Goal: Task Accomplishment & Management: Manage account settings

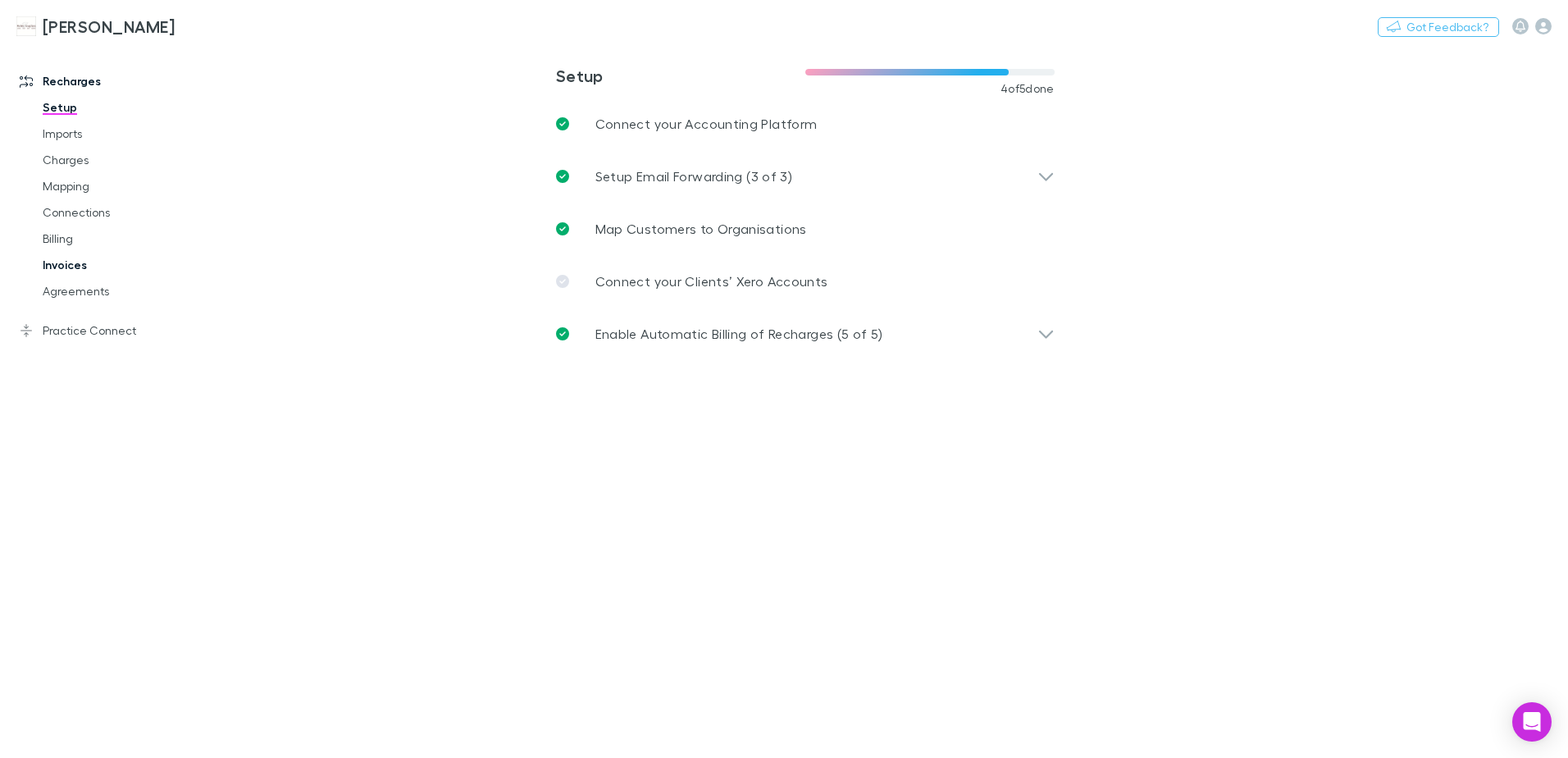
click at [83, 265] on link "Invoices" at bounding box center [123, 264] width 195 height 26
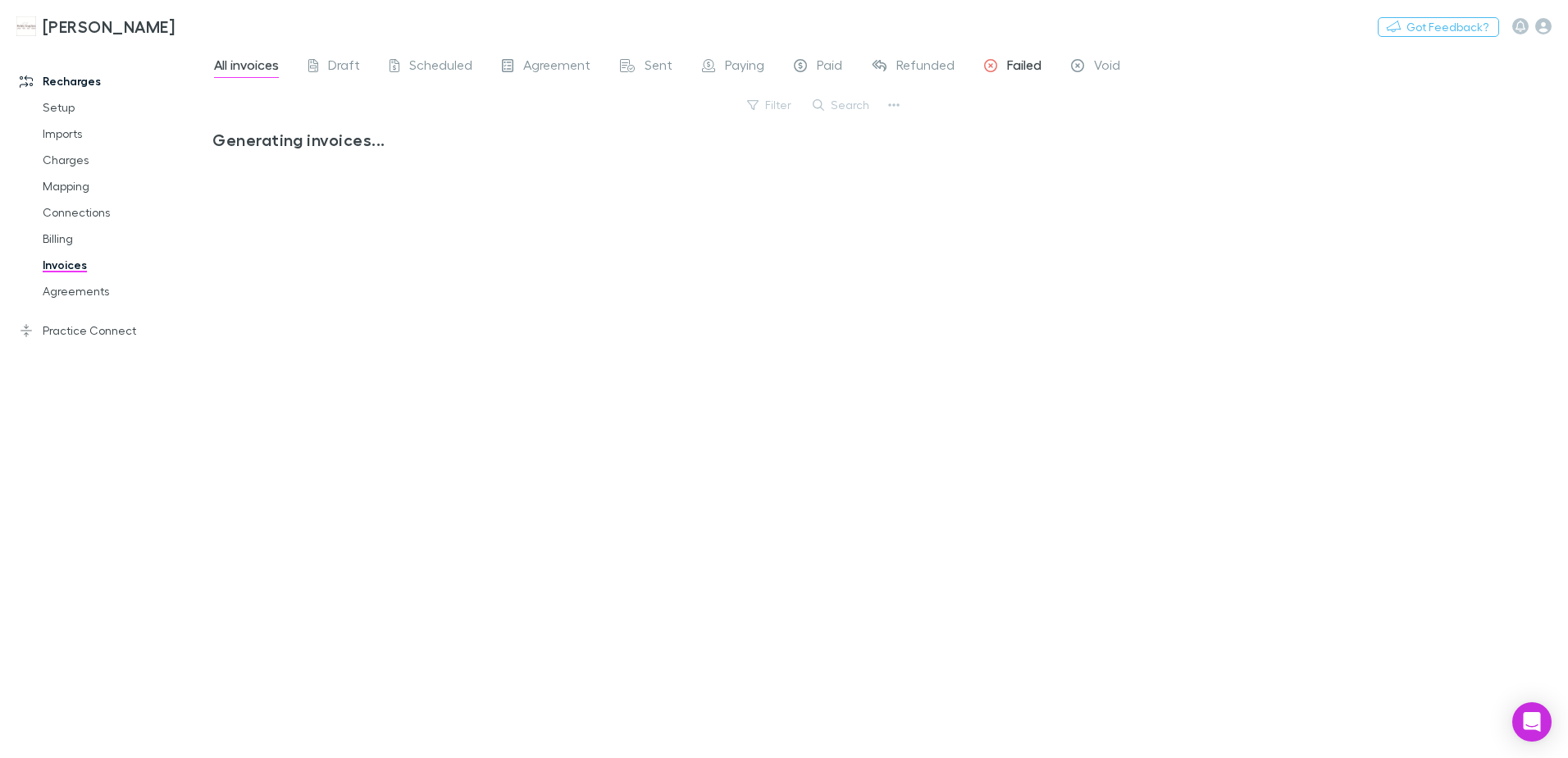
click at [1011, 67] on span "Failed" at bounding box center [1024, 67] width 35 height 21
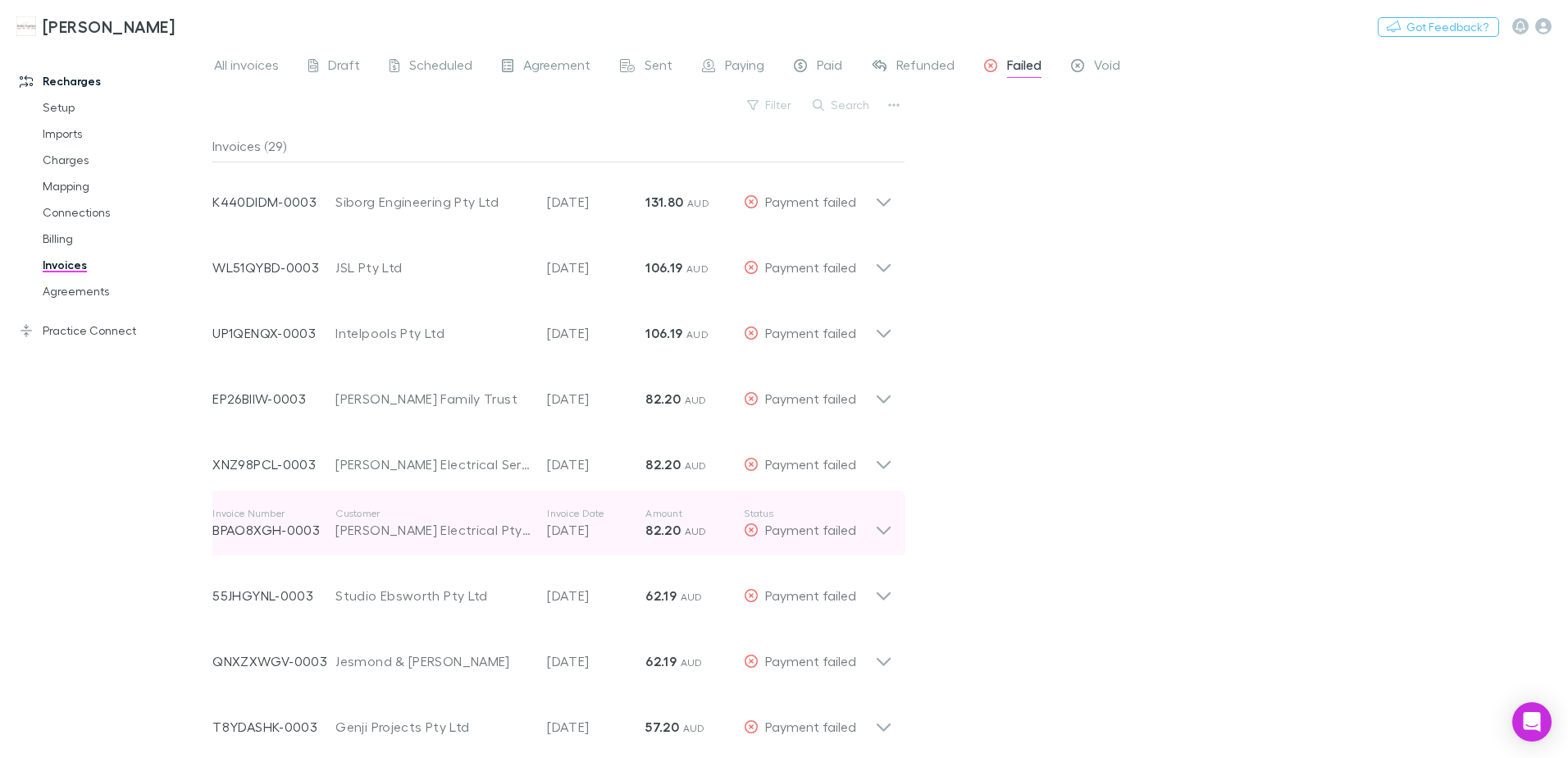
drag, startPoint x: 215, startPoint y: 199, endPoint x: 284, endPoint y: 501, distance: 309.8
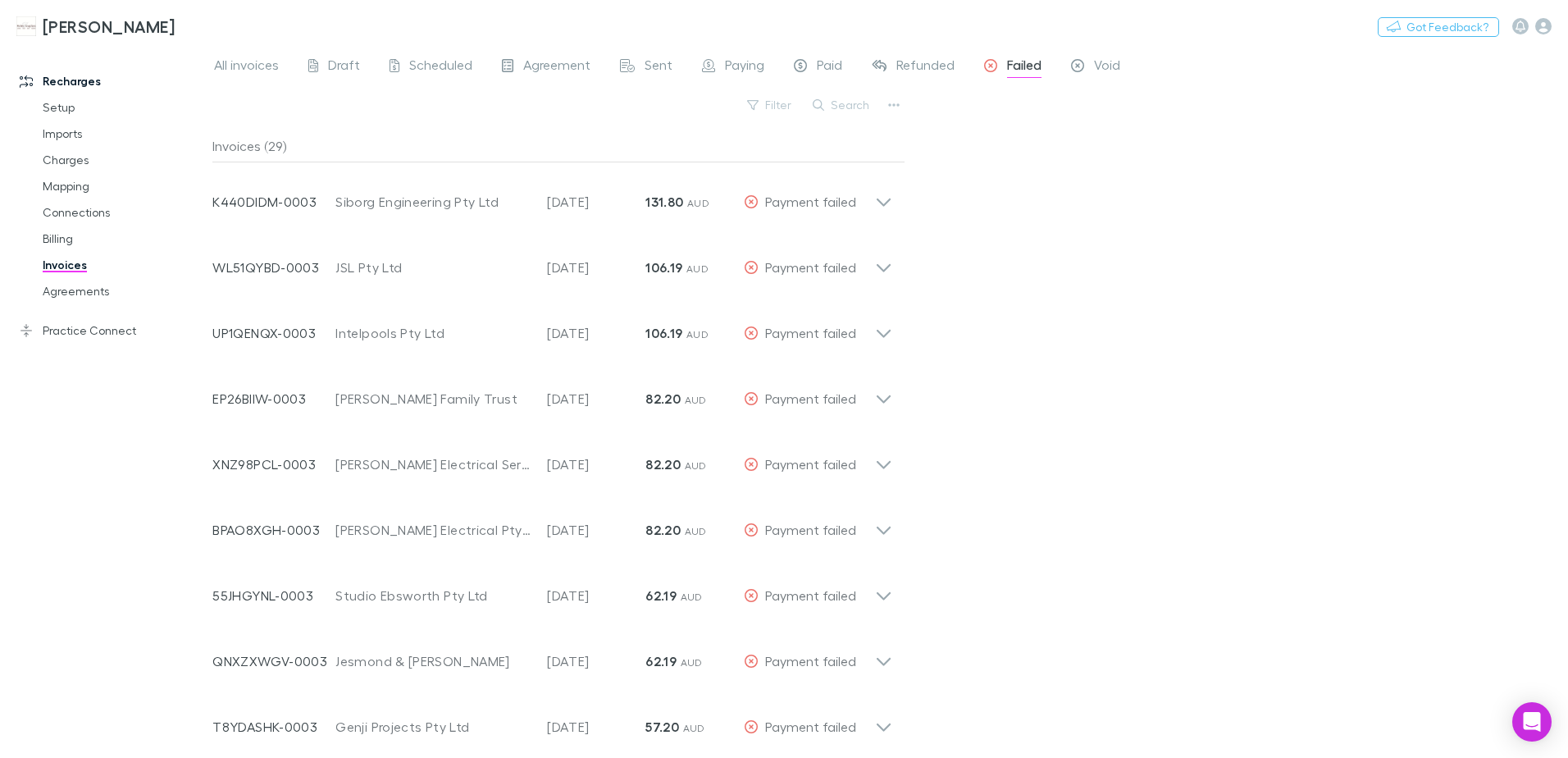
click at [1196, 505] on div "All invoices Draft Scheduled Agreement Sent Paying Paid Refunded Failed Void Fi…" at bounding box center [890, 401] width 1355 height 711
click at [1543, 28] on icon "button" at bounding box center [1543, 26] width 17 height 17
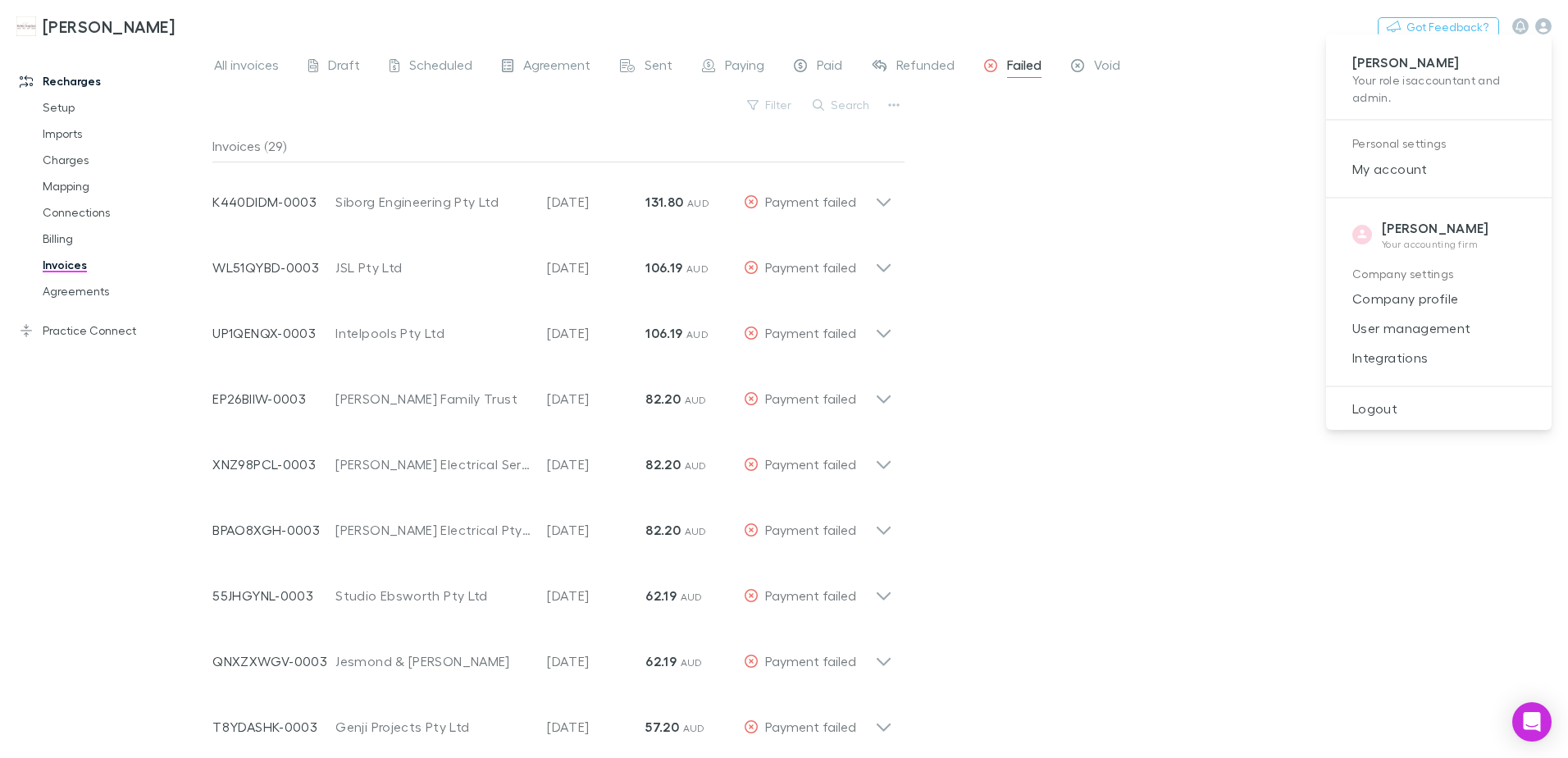
click at [1195, 371] on div at bounding box center [784, 379] width 1568 height 758
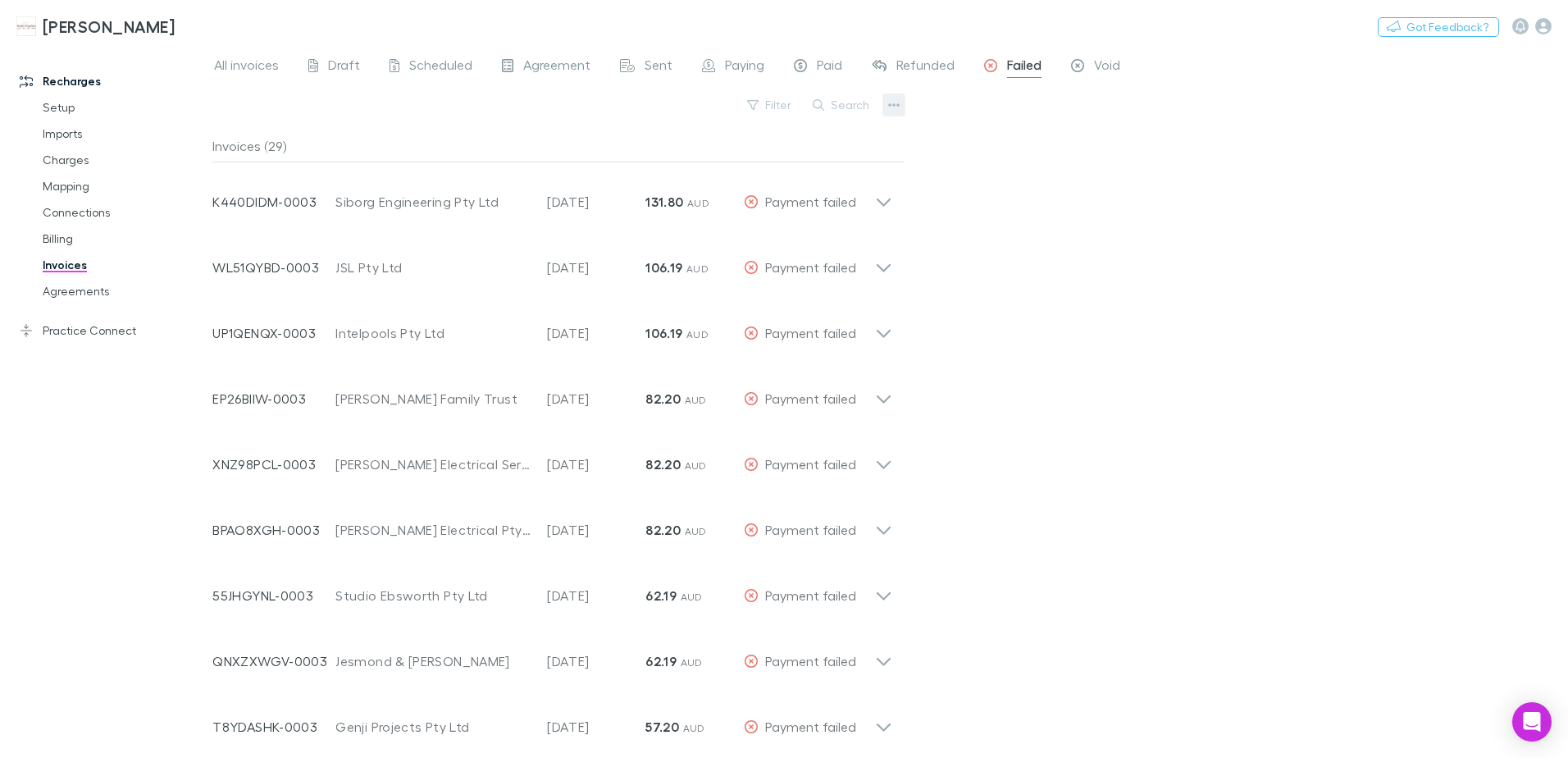
click at [891, 110] on icon "button" at bounding box center [894, 104] width 12 height 13
click at [1116, 289] on div at bounding box center [784, 379] width 1568 height 758
click at [889, 109] on icon "button" at bounding box center [894, 104] width 12 height 13
click at [1125, 273] on div at bounding box center [784, 379] width 1568 height 758
click at [899, 107] on icon "button" at bounding box center [894, 104] width 12 height 13
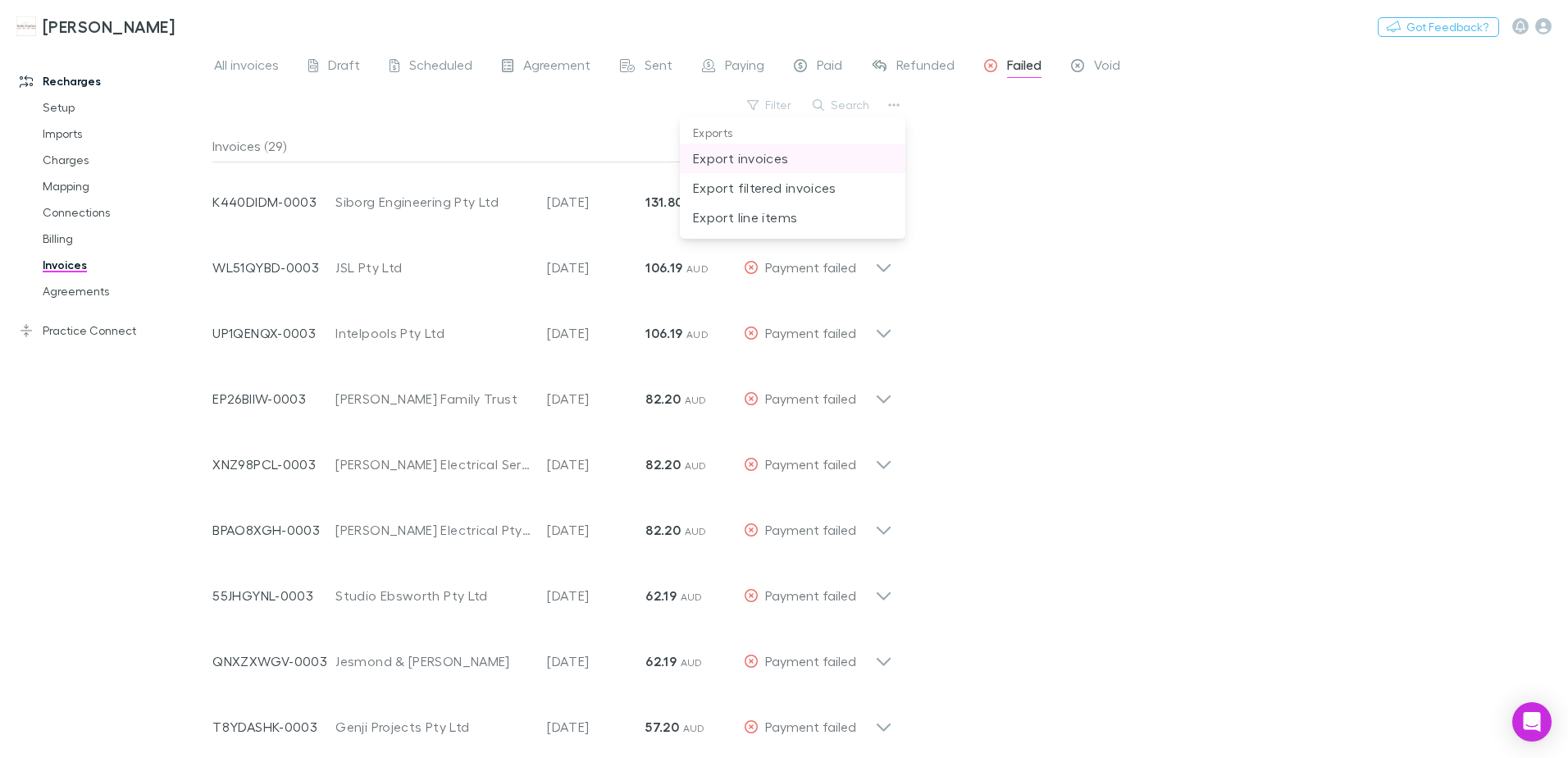
click at [745, 158] on p "Export invoices" at bounding box center [792, 158] width 200 height 20
click at [768, 105] on button "Filter" at bounding box center [770, 105] width 63 height 20
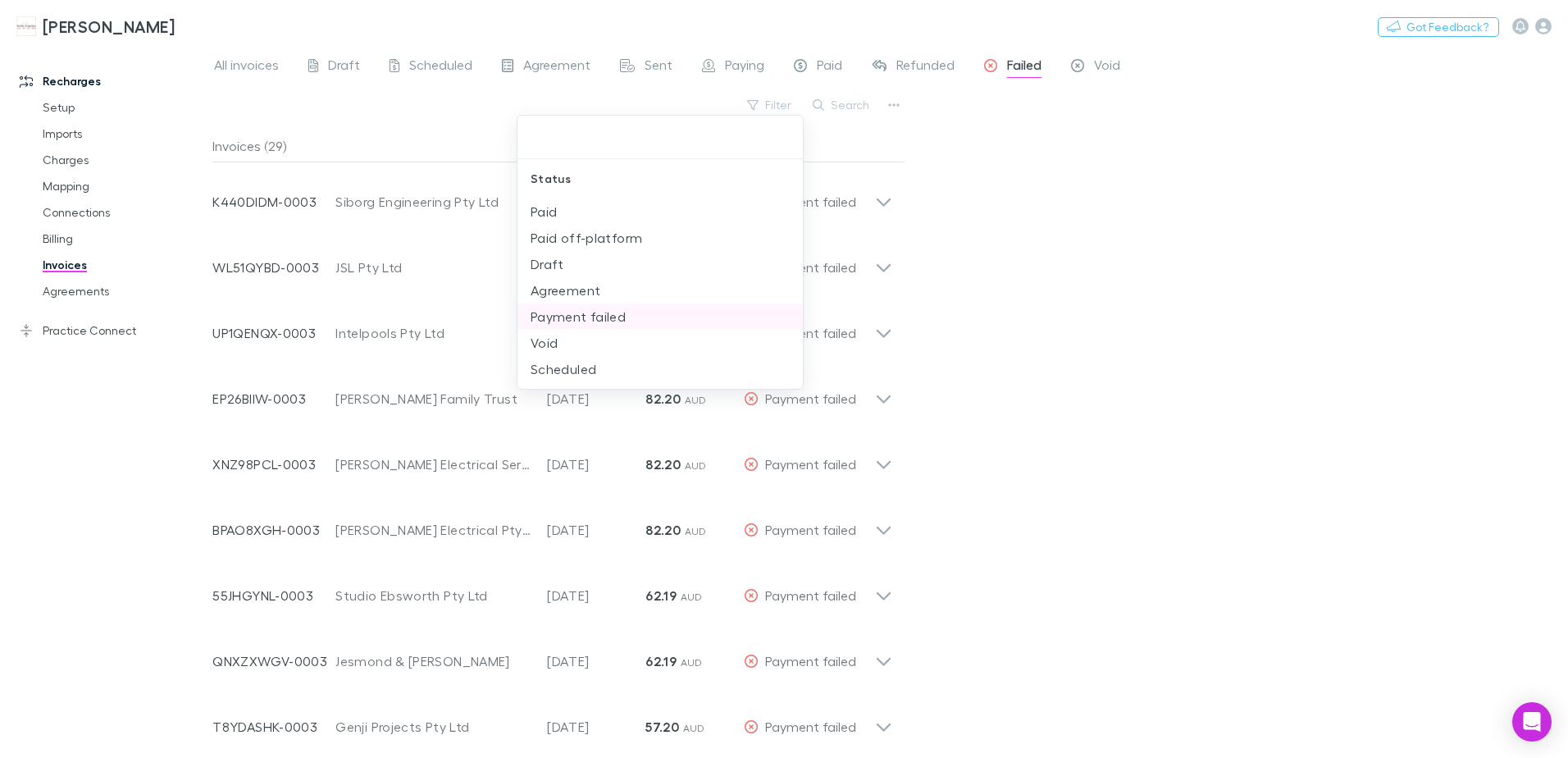
click at [600, 315] on li "Payment failed" at bounding box center [660, 316] width 285 height 26
click at [1186, 304] on div at bounding box center [784, 379] width 1568 height 758
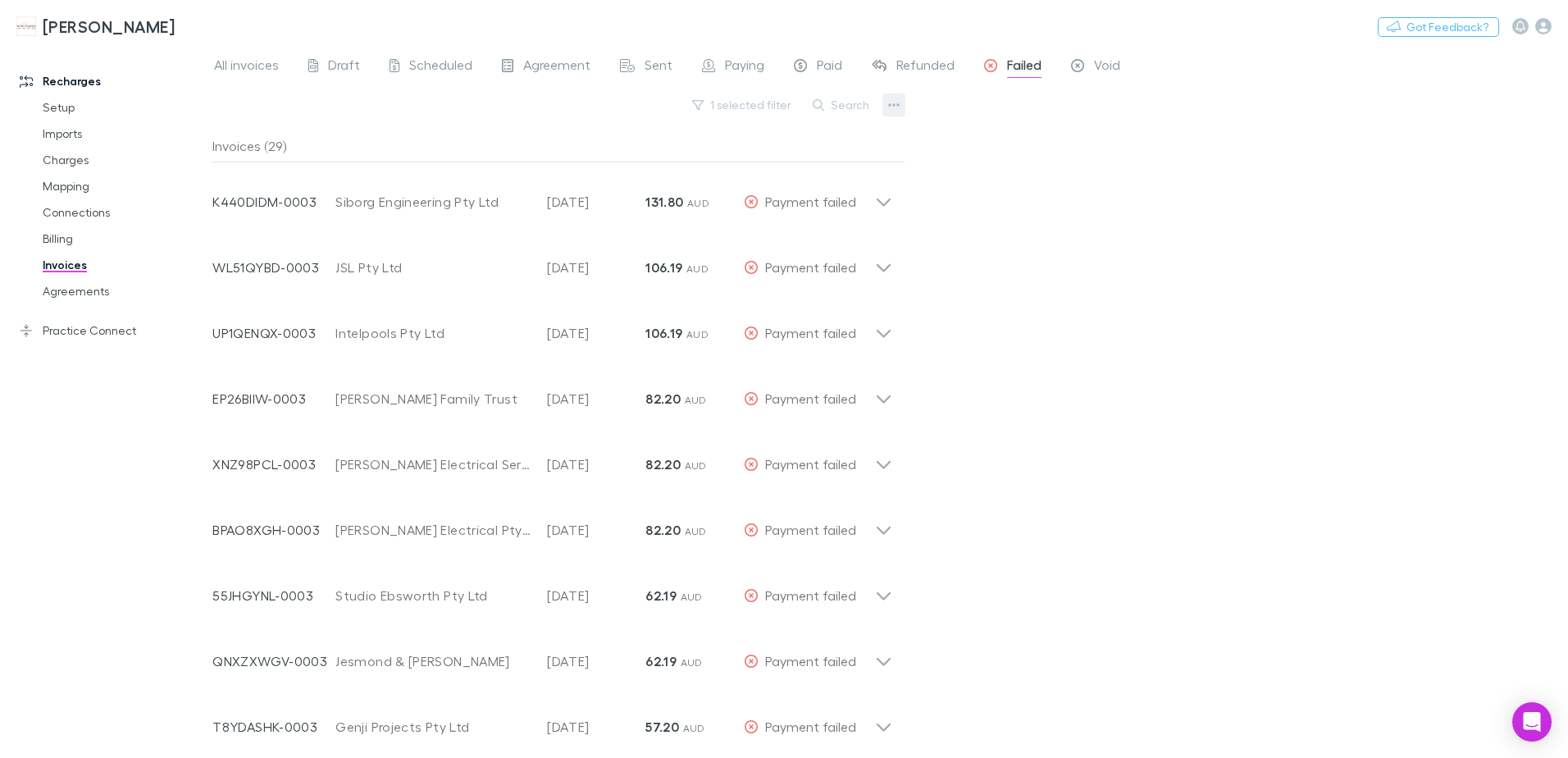
click at [895, 105] on icon "button" at bounding box center [895, 104] width 12 height 3
click at [778, 215] on p "Export line items" at bounding box center [792, 218] width 200 height 20
click at [755, 109] on button "1 selected filter" at bounding box center [742, 105] width 117 height 20
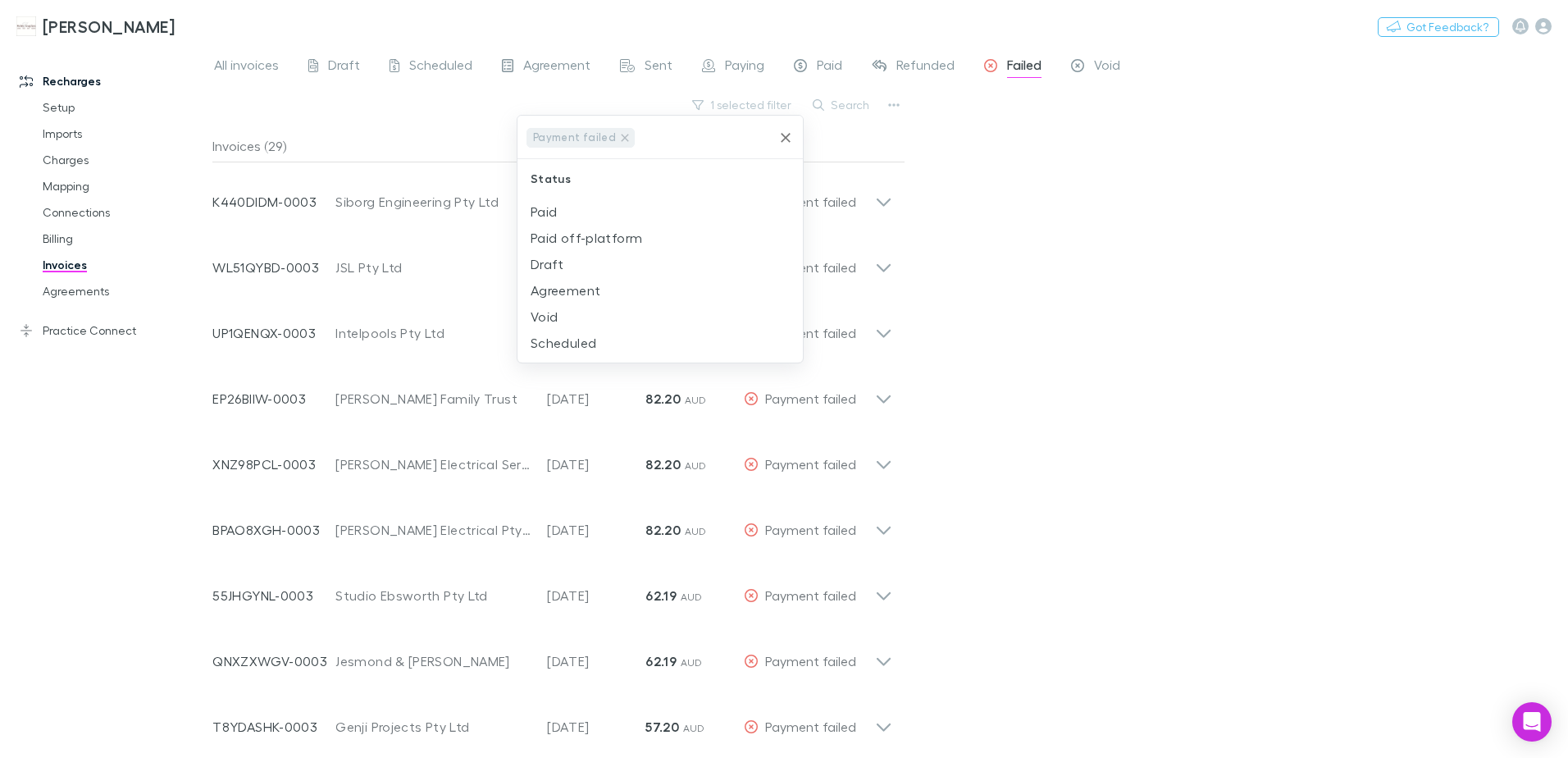
click at [785, 134] on icon "Clear" at bounding box center [786, 137] width 17 height 17
click at [580, 317] on li "Payment failed" at bounding box center [660, 316] width 285 height 26
click at [1052, 224] on div at bounding box center [784, 379] width 1568 height 758
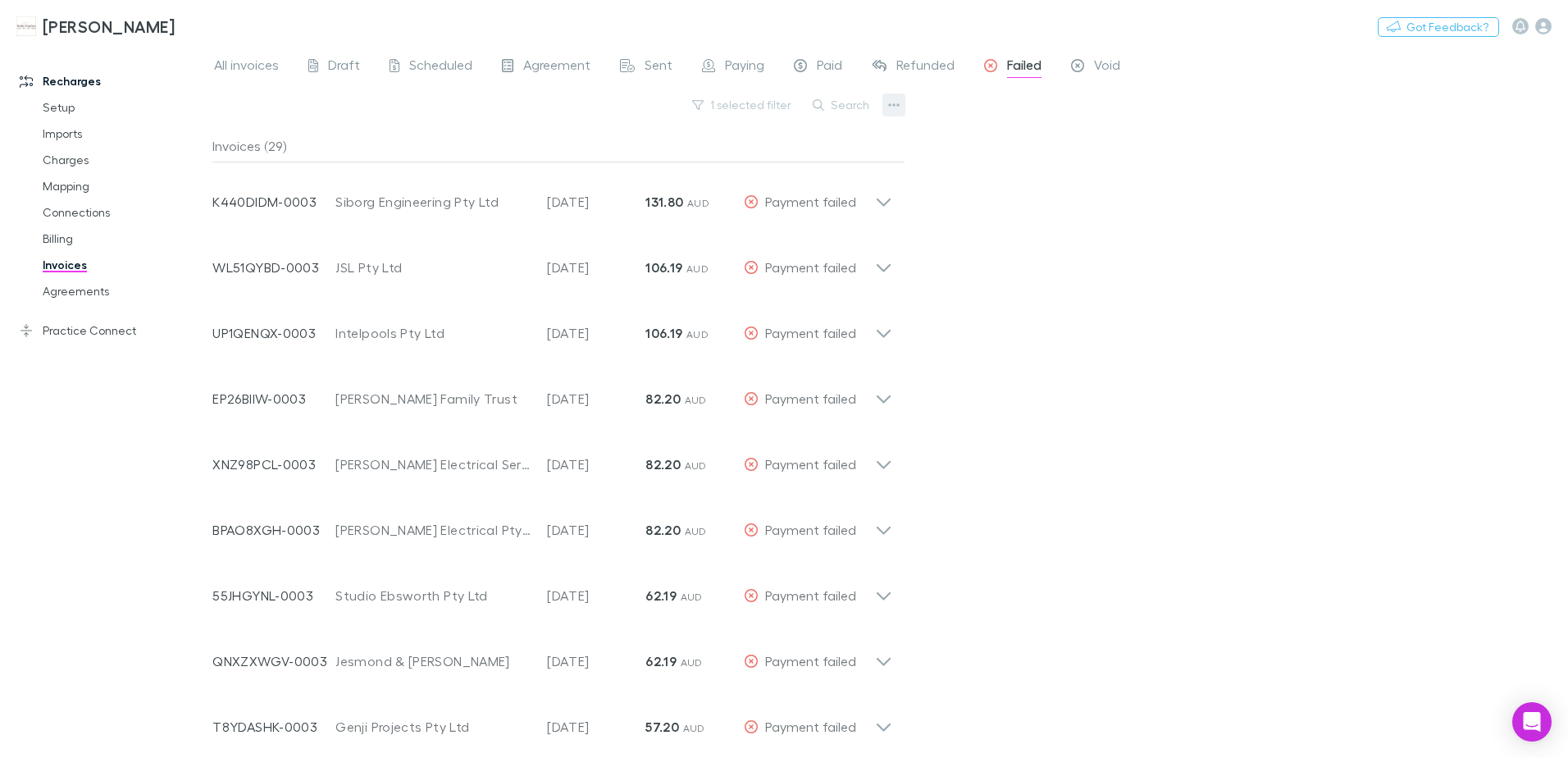
click at [896, 101] on icon "button" at bounding box center [894, 104] width 12 height 13
click at [750, 211] on p "Export line items" at bounding box center [792, 218] width 200 height 20
click at [759, 111] on button "1 selected filter" at bounding box center [742, 105] width 117 height 20
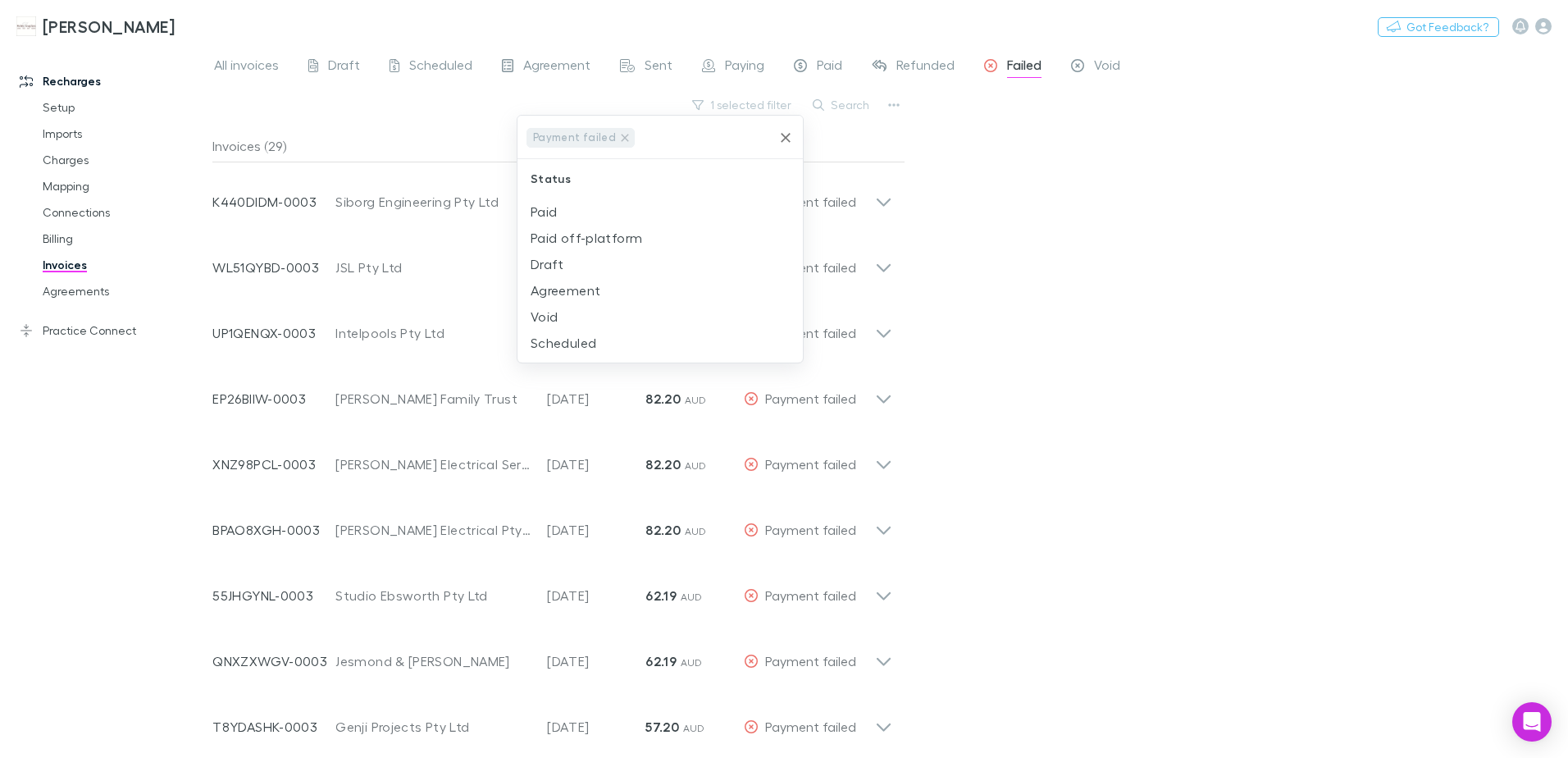
click at [789, 139] on icon "Clear" at bounding box center [786, 137] width 17 height 17
click at [1078, 153] on div at bounding box center [784, 379] width 1568 height 758
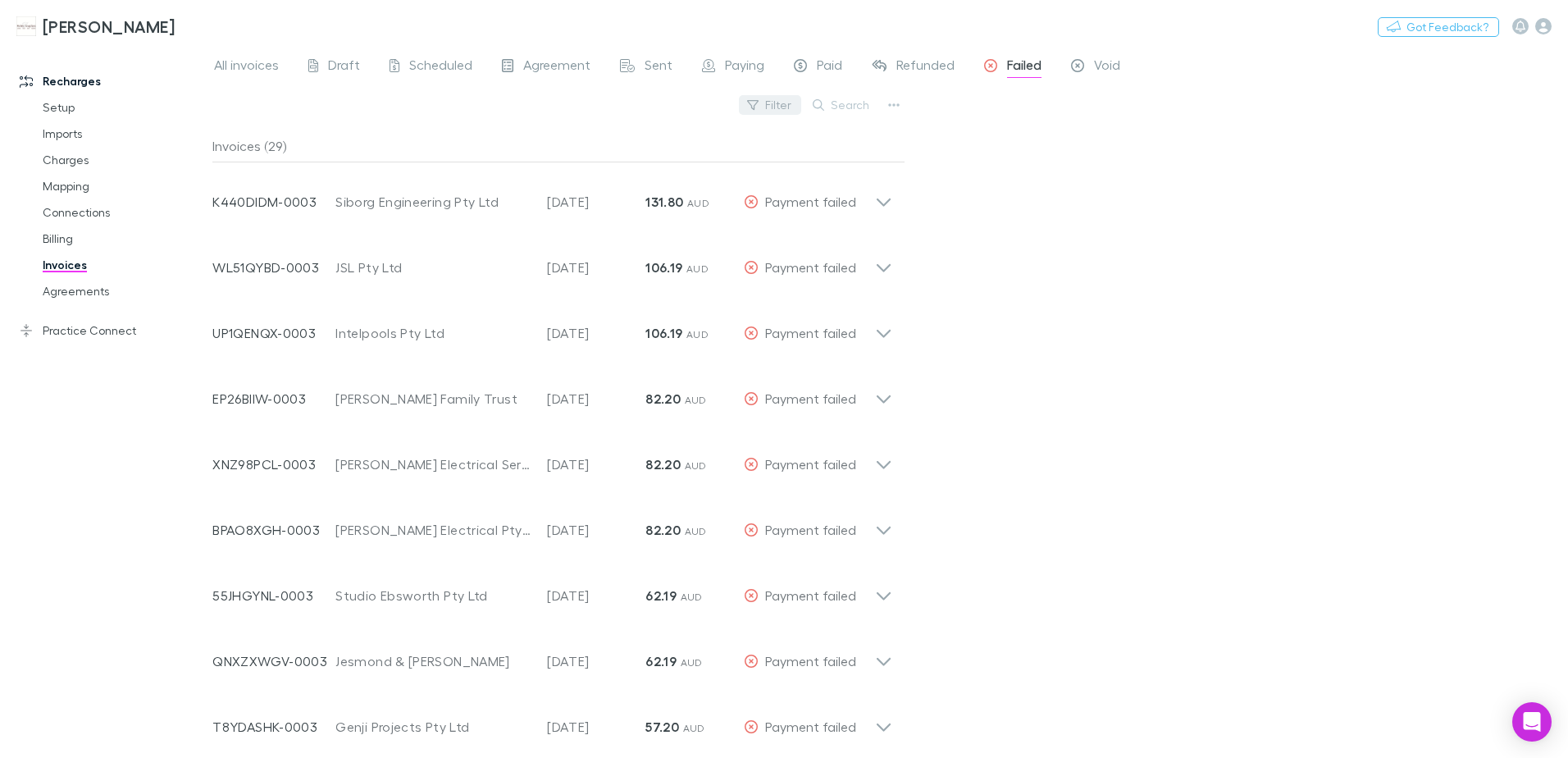
click at [759, 105] on icon "button" at bounding box center [753, 105] width 12 height 12
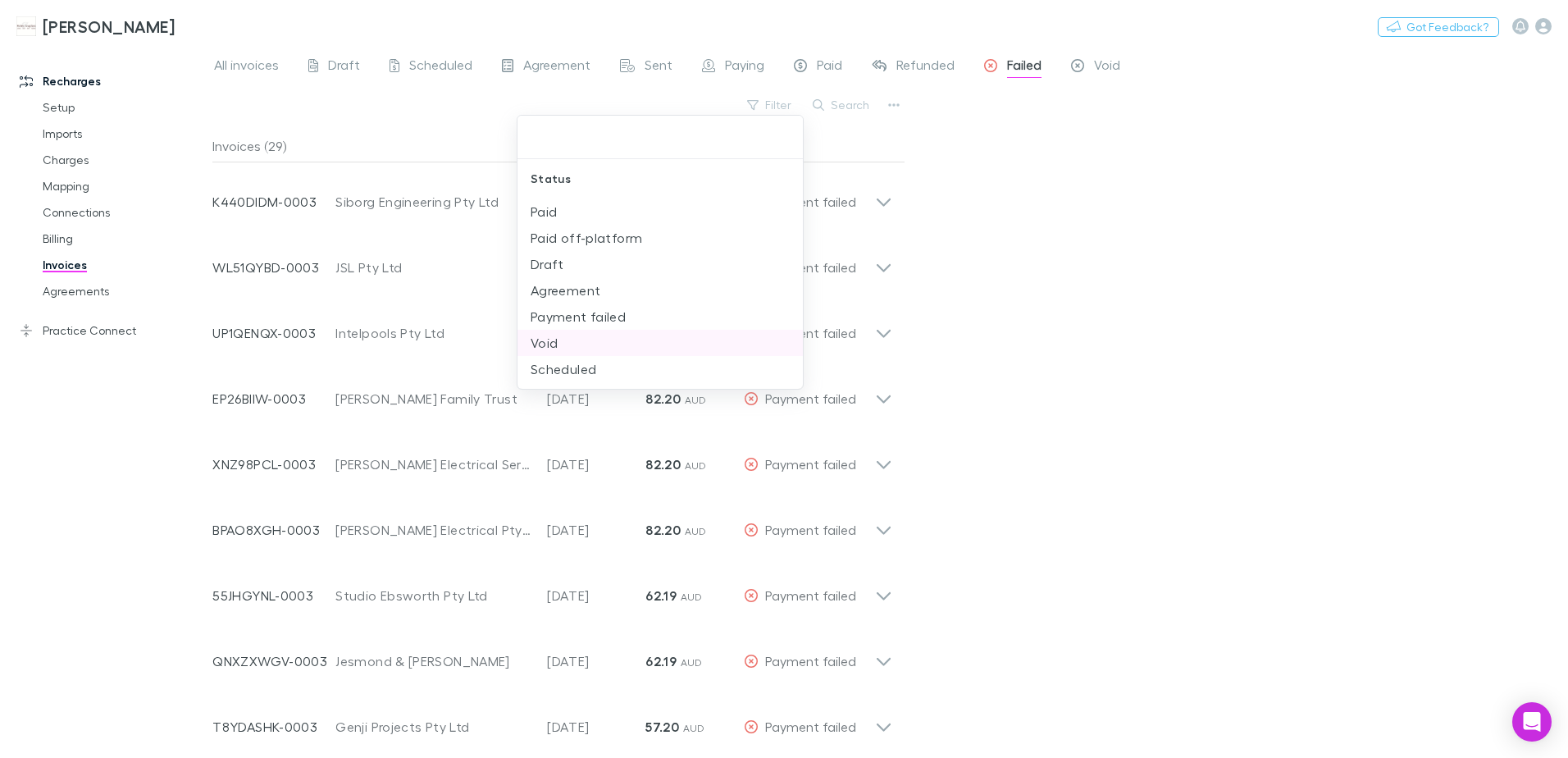
click at [602, 314] on li "Payment failed" at bounding box center [660, 316] width 285 height 26
click at [1022, 223] on div at bounding box center [784, 379] width 1568 height 758
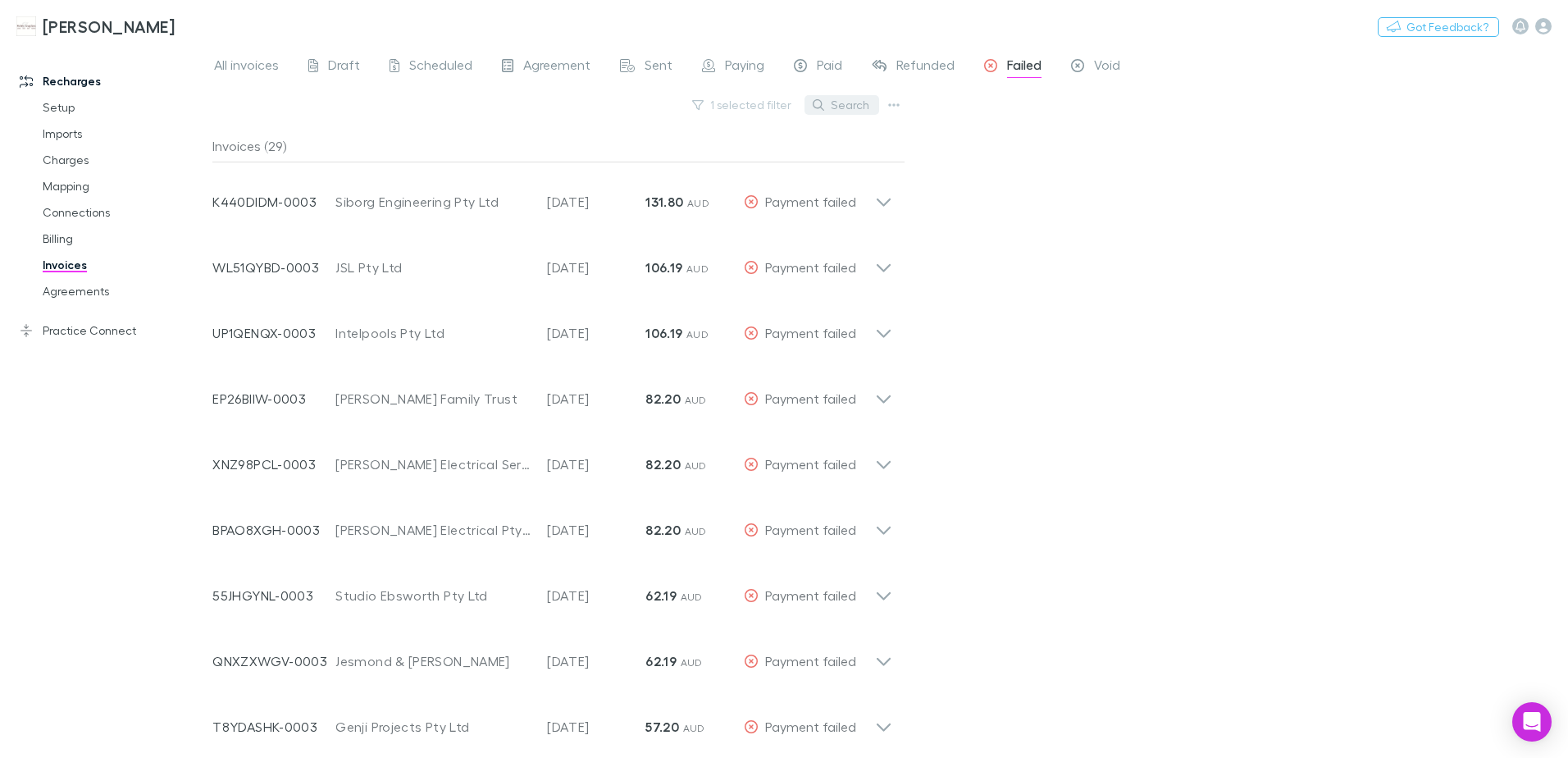
click at [858, 98] on button "Search" at bounding box center [842, 105] width 75 height 20
click at [889, 109] on icon "button" at bounding box center [894, 104] width 12 height 13
click at [826, 185] on p "Export filtered invoices" at bounding box center [792, 188] width 200 height 20
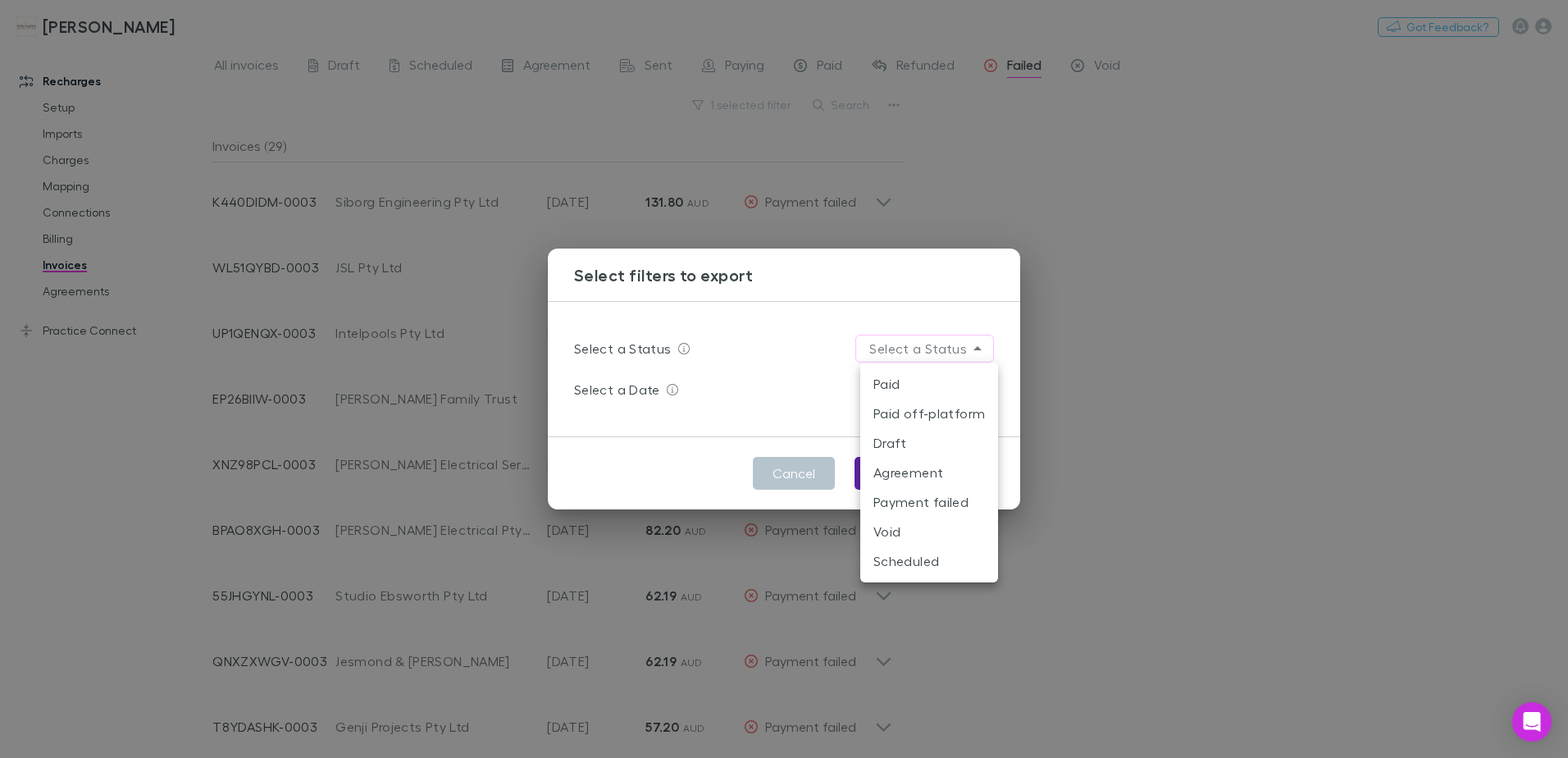
click at [978, 352] on body "[PERSON_NAME] Nothing Got Feedback? Recharges Setup Imports Charges Mapping Con…" at bounding box center [784, 379] width 1568 height 758
click at [897, 512] on li "Payment failed" at bounding box center [929, 502] width 138 height 30
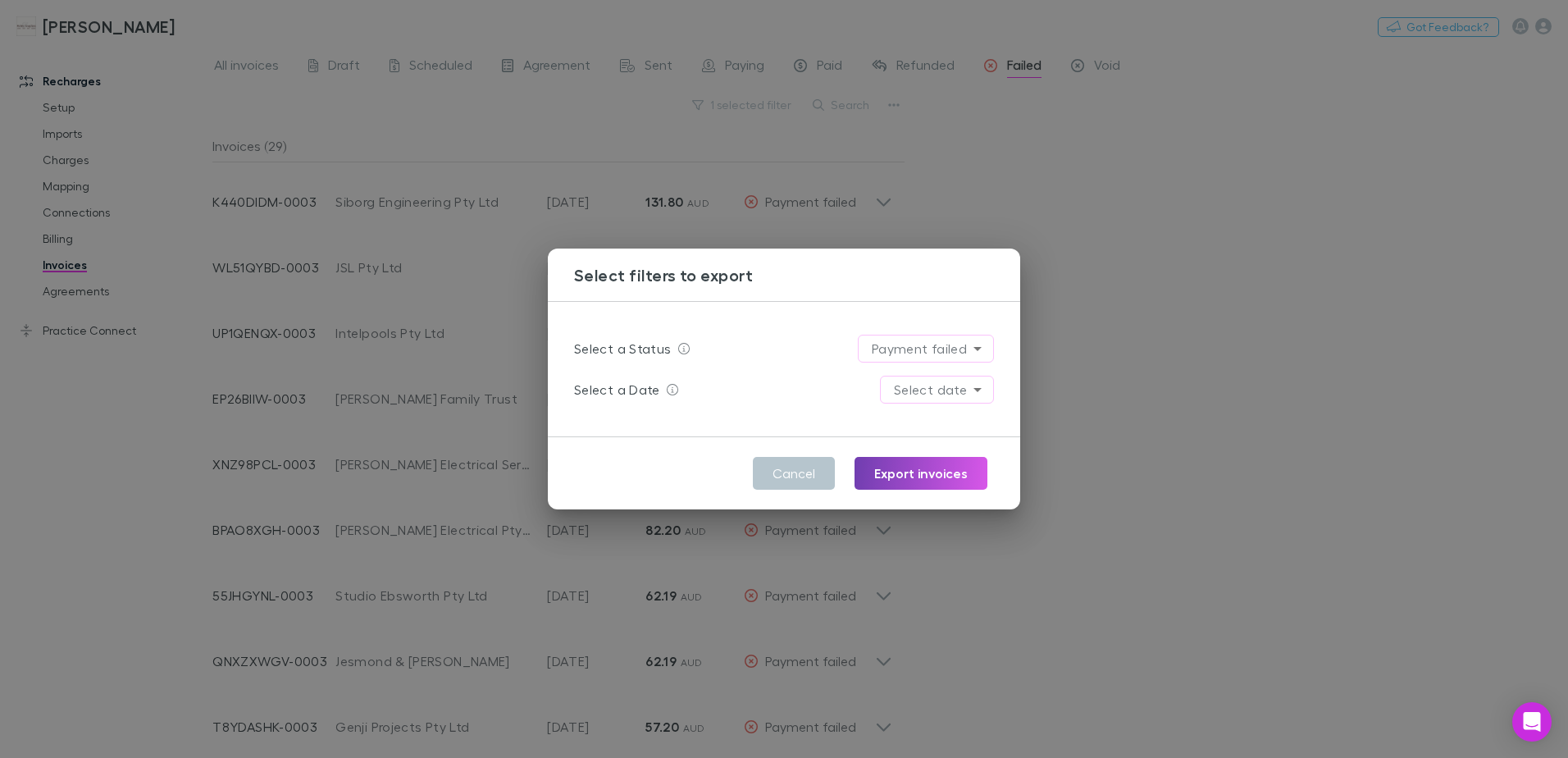
click at [949, 463] on button "Export invoices" at bounding box center [921, 473] width 133 height 33
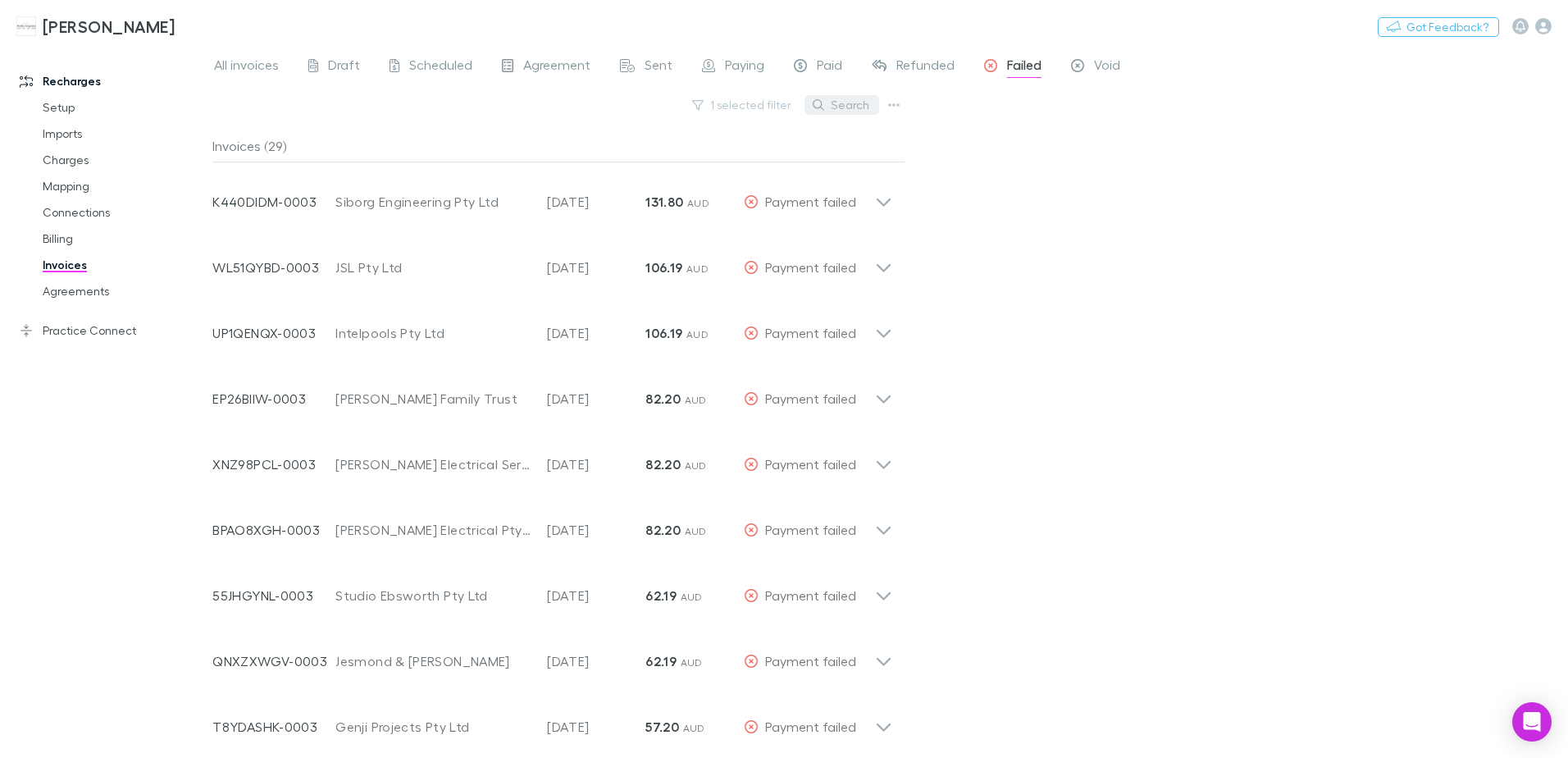
click at [851, 105] on button "Search" at bounding box center [842, 105] width 75 height 20
click at [889, 105] on icon "button" at bounding box center [895, 104] width 12 height 3
click at [787, 186] on p "Export filtered invoices" at bounding box center [792, 188] width 200 height 20
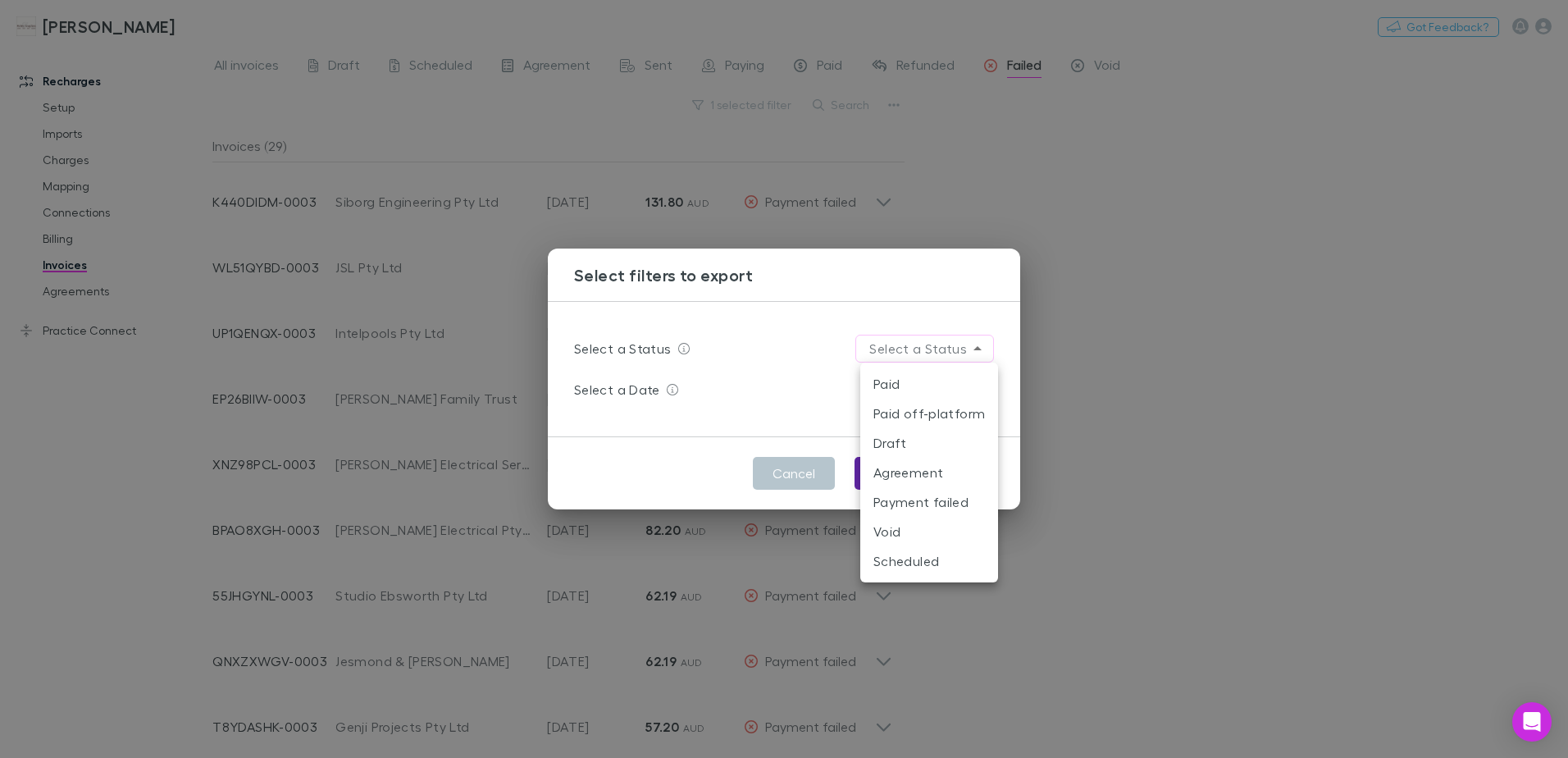
click at [938, 350] on body "[PERSON_NAME] Nothing Got Feedback? Recharges Setup Imports Charges Mapping Con…" at bounding box center [784, 379] width 1568 height 758
click at [914, 499] on li "Payment failed" at bounding box center [929, 502] width 138 height 30
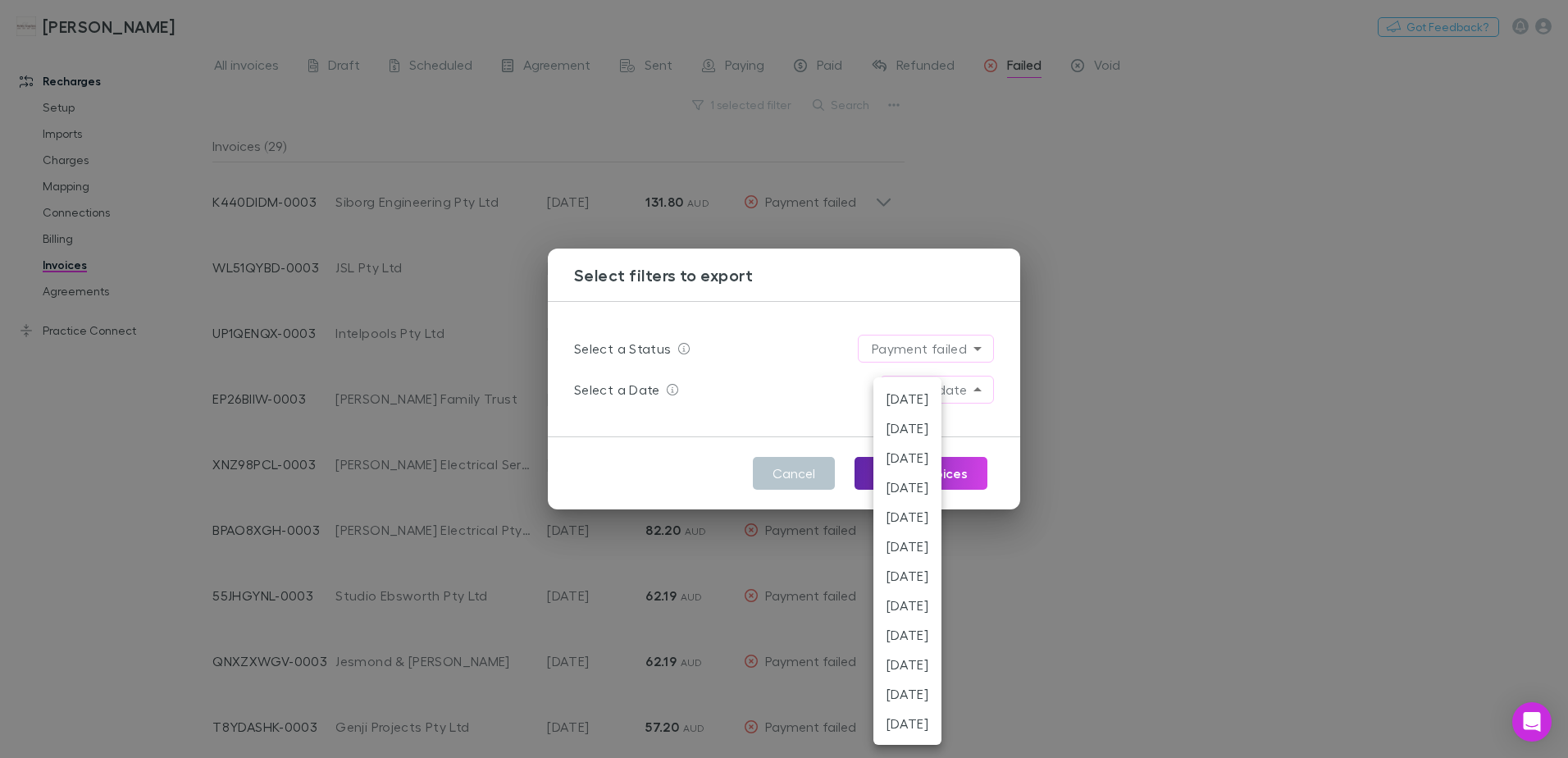
click at [954, 396] on body "[PERSON_NAME] Nothing Got Feedback? Recharges Setup Imports Charges Mapping Con…" at bounding box center [784, 379] width 1568 height 758
click at [942, 431] on li "[DATE]" at bounding box center [907, 428] width 69 height 30
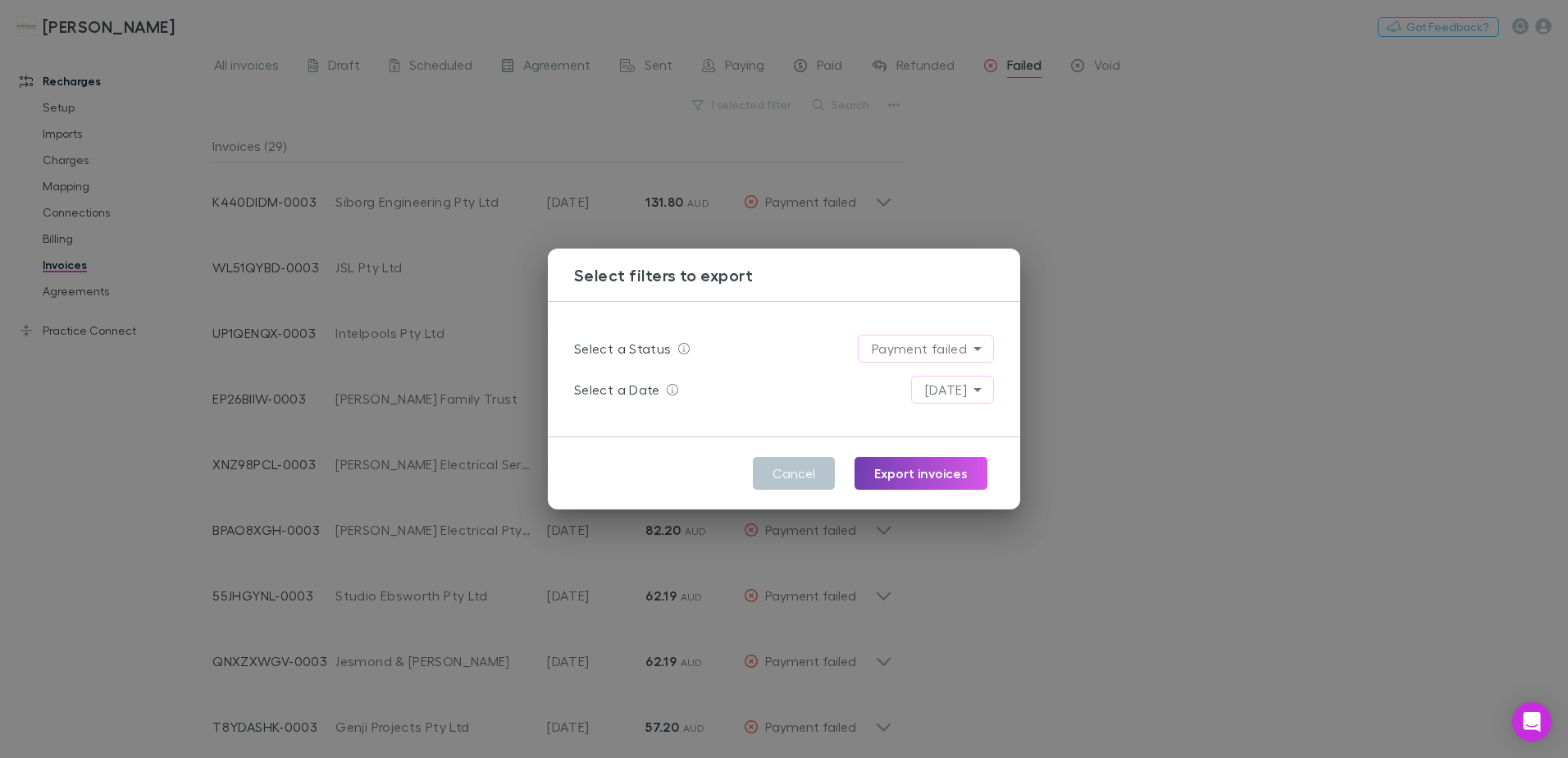
click at [920, 472] on button "Export invoices" at bounding box center [921, 473] width 133 height 33
